Goal: Check status: Check status

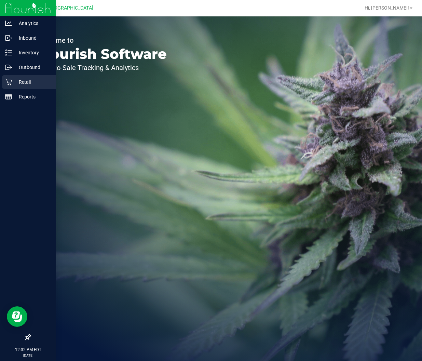
click at [11, 80] on icon at bounding box center [8, 82] width 6 height 6
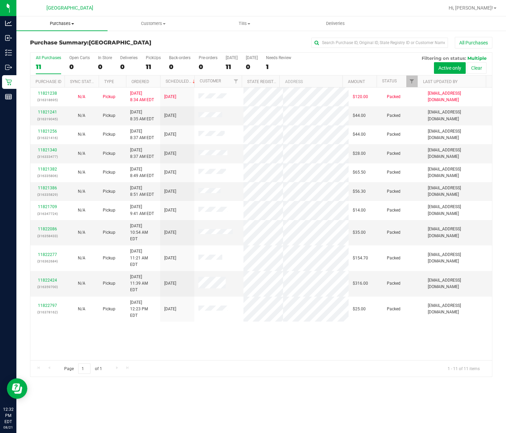
drag, startPoint x: 414, startPoint y: 0, endPoint x: 69, endPoint y: 26, distance: 345.8
click at [69, 24] on span "Purchases" at bounding box center [61, 24] width 91 height 6
click at [51, 50] on span "Fulfillment" at bounding box center [37, 49] width 42 height 6
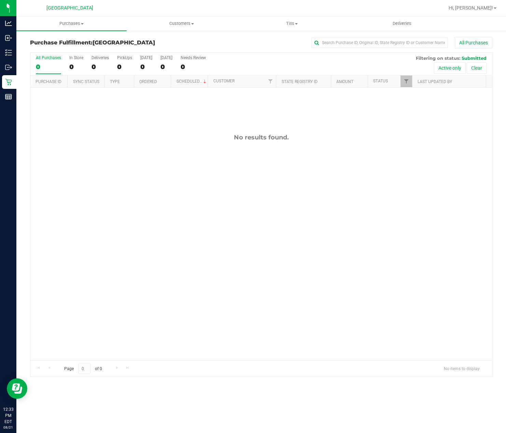
click at [168, 130] on div "No results found." at bounding box center [261, 246] width 462 height 319
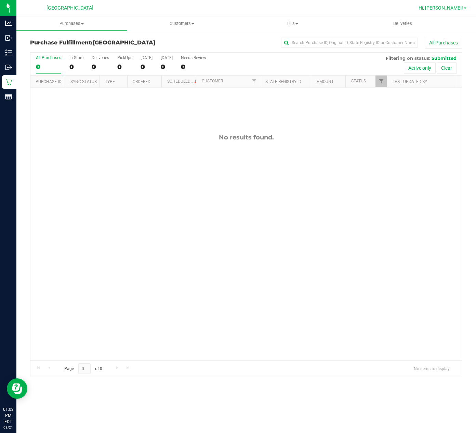
click at [422, 5] on span "Hi, [PERSON_NAME]!" at bounding box center [440, 7] width 44 height 5
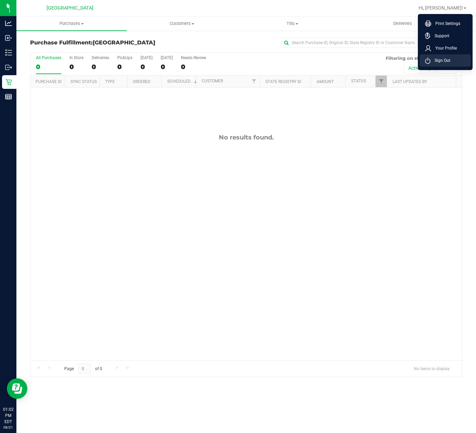
click at [422, 65] on li "Sign Out" at bounding box center [444, 60] width 51 height 12
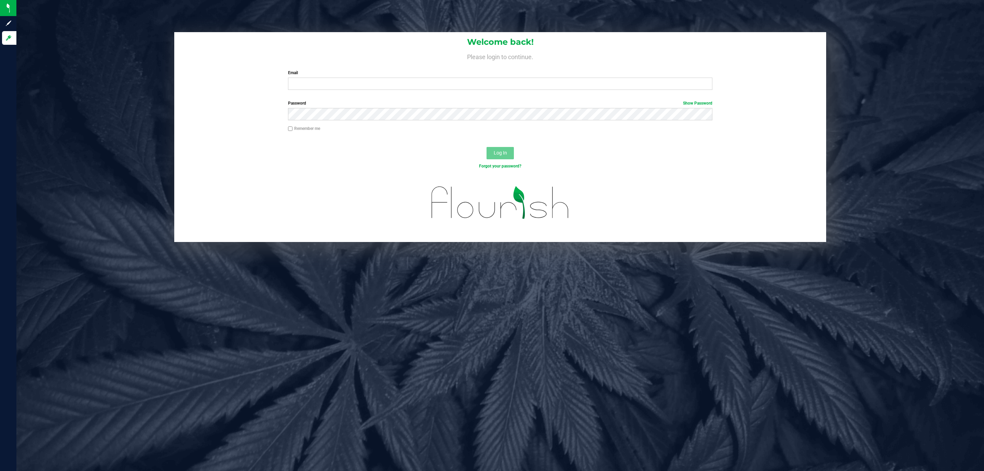
click at [314, 75] on label "Email" at bounding box center [500, 73] width 424 height 6
click at [314, 78] on input "Email" at bounding box center [500, 84] width 424 height 12
click at [315, 81] on input "Email" at bounding box center [500, 84] width 424 height 12
click at [359, 87] on input "ngalgano@liveparallel.conm" at bounding box center [500, 84] width 424 height 12
type input "ngalgano@liveparallel.com"
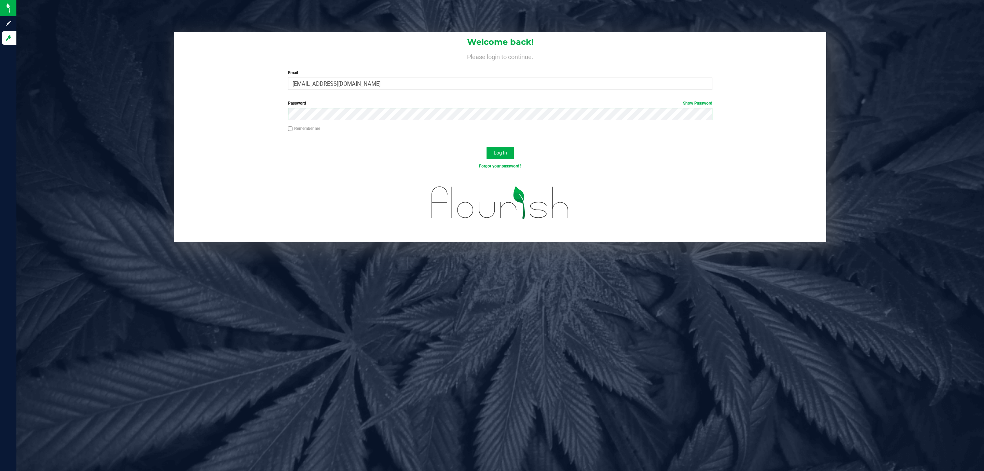
click at [422, 147] on button "Log In" at bounding box center [500, 153] width 27 height 12
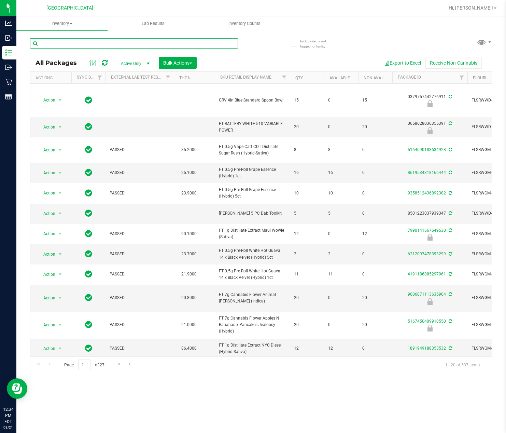
click at [105, 41] on input "text" at bounding box center [134, 43] width 208 height 10
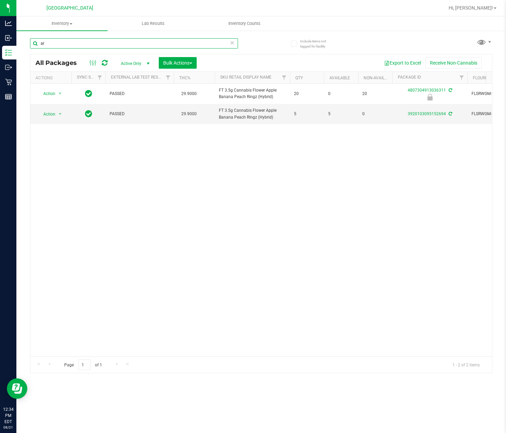
type input "a"
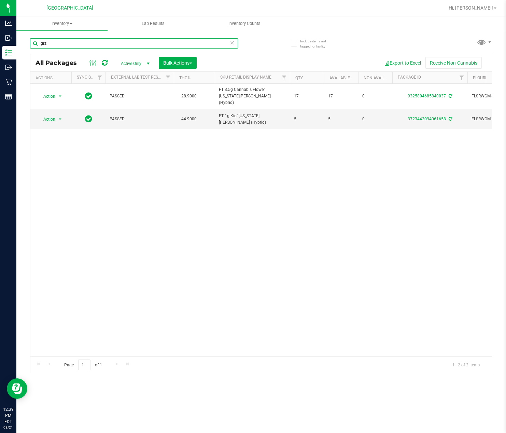
type input "grz"
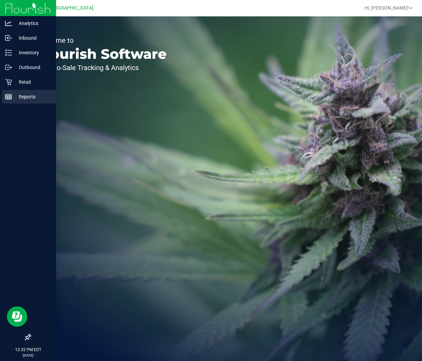
drag, startPoint x: 11, startPoint y: 98, endPoint x: 31, endPoint y: 91, distance: 21.6
click at [11, 98] on icon at bounding box center [8, 96] width 7 height 7
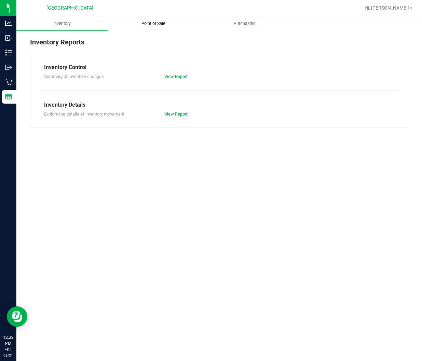
click at [140, 23] on span "Point of Sale" at bounding box center [153, 24] width 42 height 6
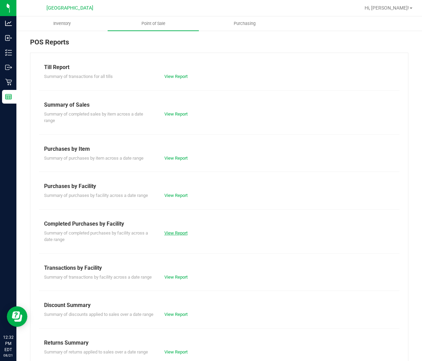
click at [179, 232] on link "View Report" at bounding box center [175, 232] width 23 height 5
